Goal: Transaction & Acquisition: Download file/media

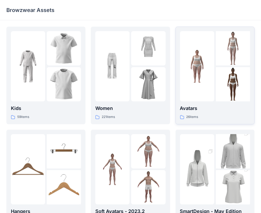
click at [195, 108] on p "Avatars" at bounding box center [215, 107] width 70 height 7
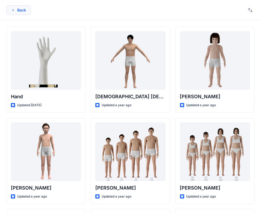
click at [21, 12] on button "Back" at bounding box center [18, 10] width 24 height 10
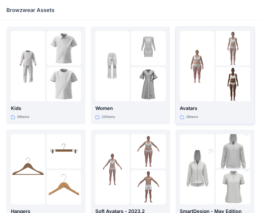
scroll to position [80, 0]
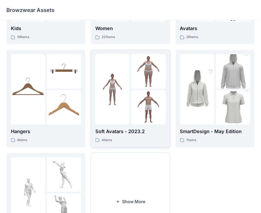
click at [125, 132] on p "Soft Avatars - 2023.2" at bounding box center [130, 131] width 70 height 7
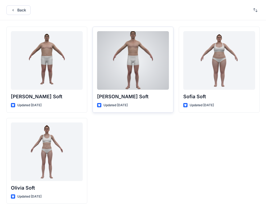
click at [130, 71] on div at bounding box center [133, 60] width 72 height 58
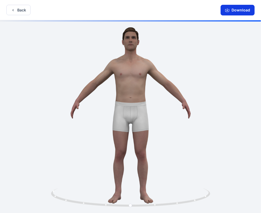
click at [236, 10] on button "Download" at bounding box center [238, 10] width 34 height 11
click at [242, 12] on button "Download" at bounding box center [238, 10] width 34 height 11
click at [23, 12] on button "Back" at bounding box center [18, 10] width 24 height 10
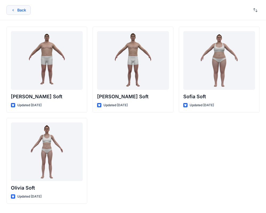
click at [19, 13] on button "Back" at bounding box center [18, 10] width 24 height 10
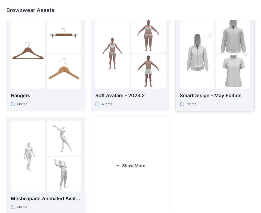
scroll to position [132, 0]
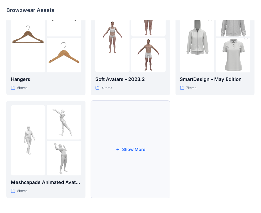
click at [120, 157] on button "Show More" at bounding box center [130, 149] width 79 height 98
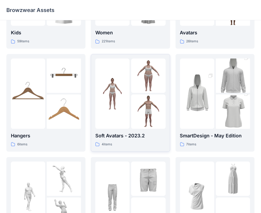
scroll to position [0, 0]
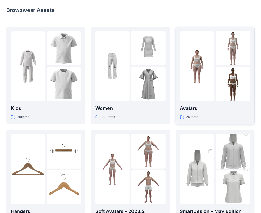
click at [200, 109] on p "Avatars" at bounding box center [215, 107] width 70 height 7
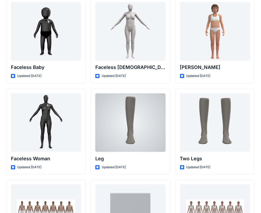
scroll to position [500, 0]
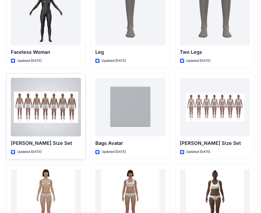
click at [39, 143] on p "[PERSON_NAME] Size Set" at bounding box center [46, 142] width 70 height 7
